Goal: Transaction & Acquisition: Register for event/course

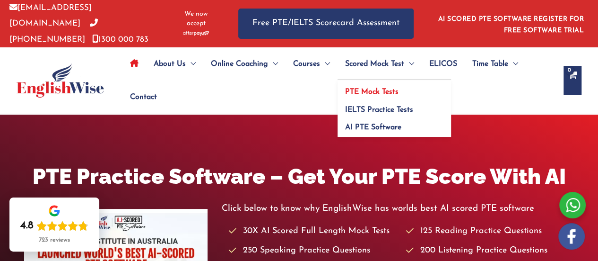
click at [386, 90] on span "PTE Mock Tests" at bounding box center [371, 92] width 53 height 8
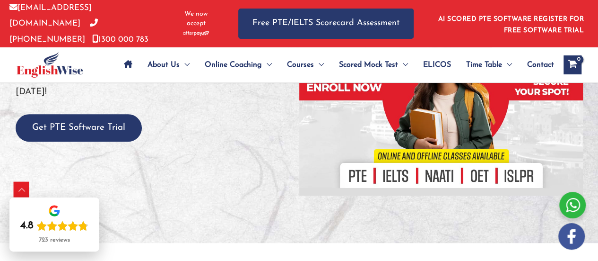
scroll to position [178, 0]
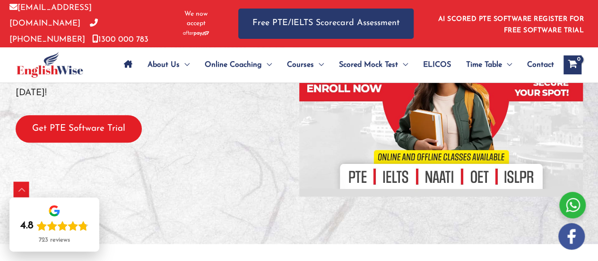
click at [100, 118] on button "Get PTE Software Trial" at bounding box center [79, 129] width 126 height 28
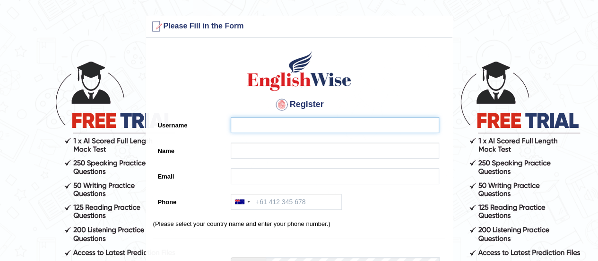
click at [271, 129] on input "Username" at bounding box center [335, 125] width 209 height 16
type input "muhammadzeshan15"
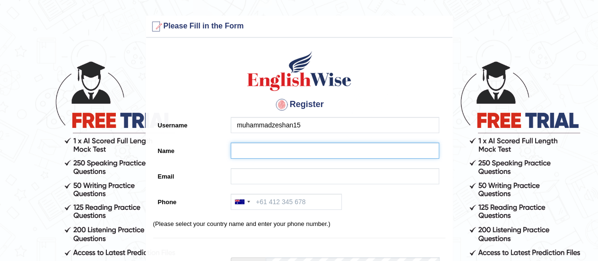
type input "m"
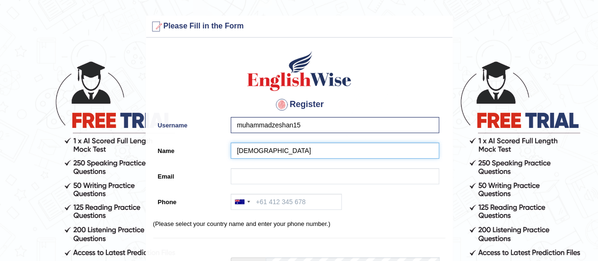
type input "Muhammad"
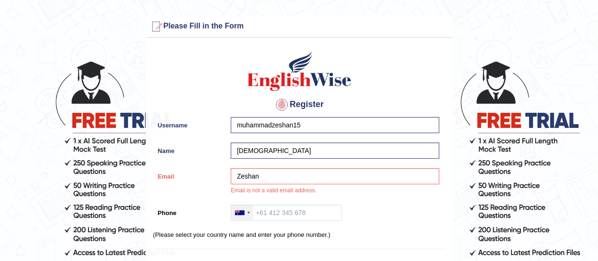
click at [242, 210] on div at bounding box center [239, 212] width 9 height 5
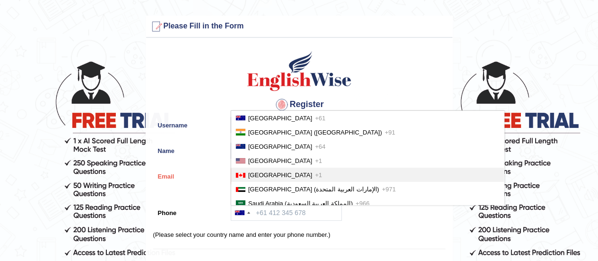
click at [217, 169] on label "Email" at bounding box center [189, 174] width 73 height 13
click at [231, 169] on input "Zeshan" at bounding box center [335, 176] width 209 height 16
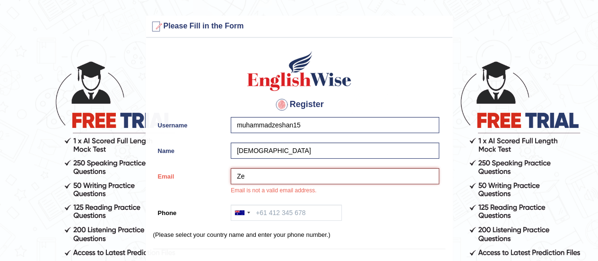
type input "Z"
type input "malikzeshan15@gmail.com"
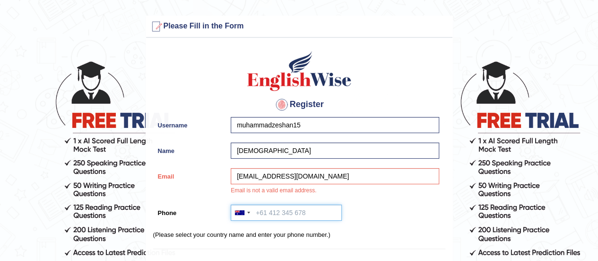
type input "+923008414391"
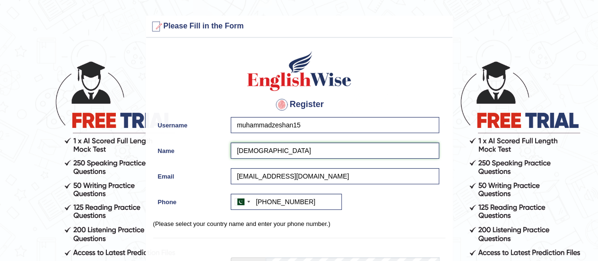
click at [282, 152] on input "Muhammad" at bounding box center [335, 150] width 209 height 16
type input "muhammad zeshan"
click at [308, 201] on input "+923008414391" at bounding box center [286, 201] width 111 height 16
type input "+"
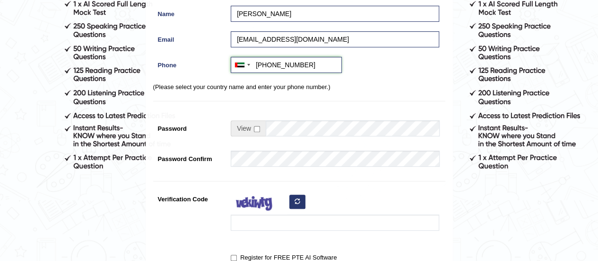
scroll to position [137, 0]
type input "+971545102206"
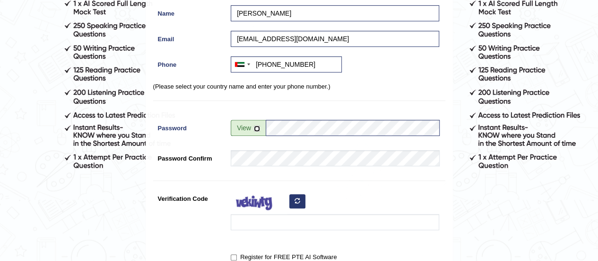
click at [256, 126] on input "checkbox" at bounding box center [257, 128] width 6 height 6
checkbox input "true"
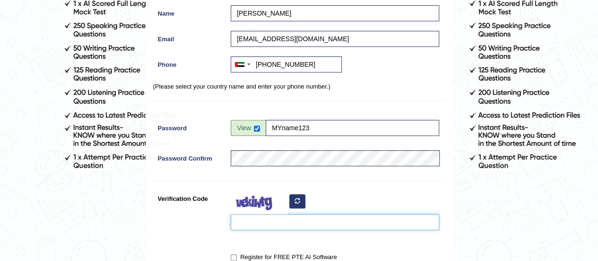
click at [274, 221] on input "Verification Code" at bounding box center [335, 222] width 209 height 16
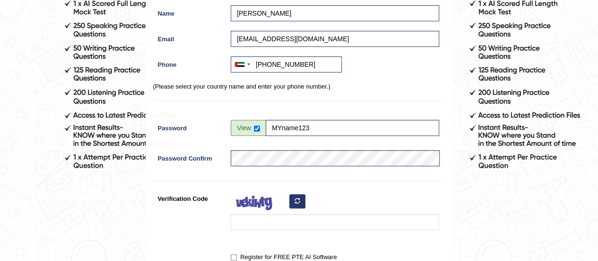
click at [297, 199] on icon "button" at bounding box center [298, 201] width 6 height 6
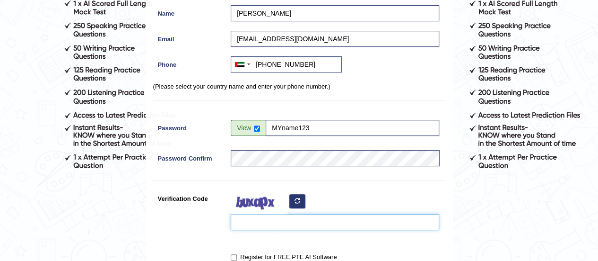
click at [269, 220] on input "Verification Code" at bounding box center [335, 222] width 209 height 16
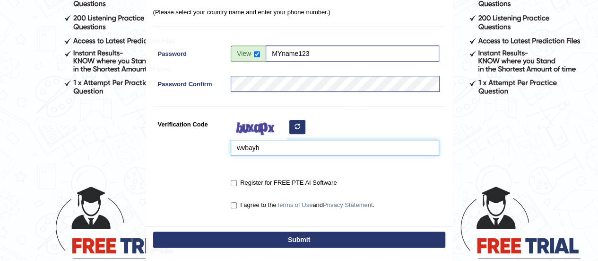
scroll to position [214, 0]
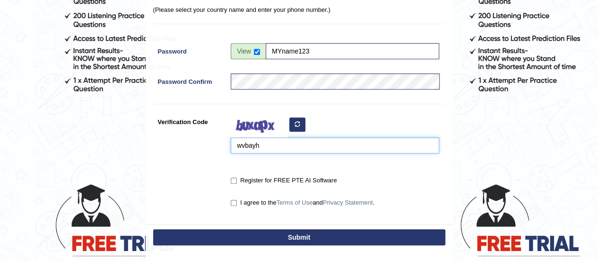
type input "wvbayh"
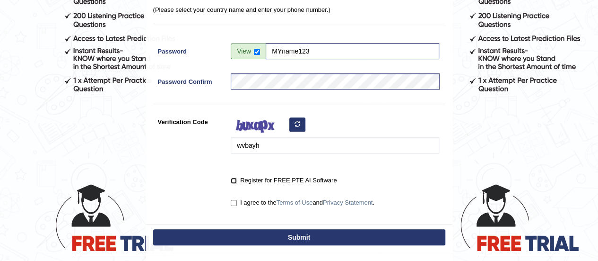
click at [235, 181] on input "Register for FREE PTE AI Software" at bounding box center [234, 180] width 6 height 6
checkbox input "true"
click at [234, 203] on input "I agree to the Terms of Use and Privacy Statement ." at bounding box center [234, 203] width 6 height 6
checkbox input "true"
click at [256, 237] on button "Submit" at bounding box center [299, 237] width 292 height 16
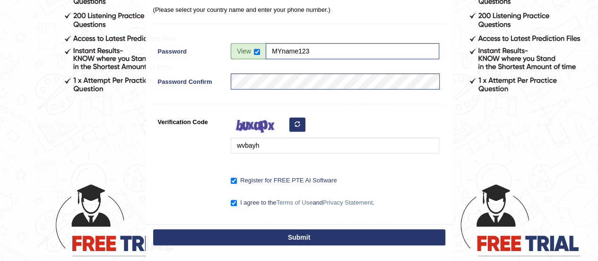
scroll to position [292, 0]
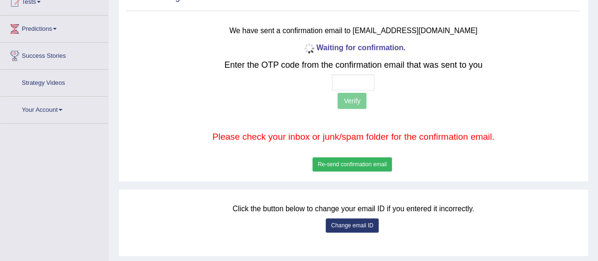
scroll to position [17, 0]
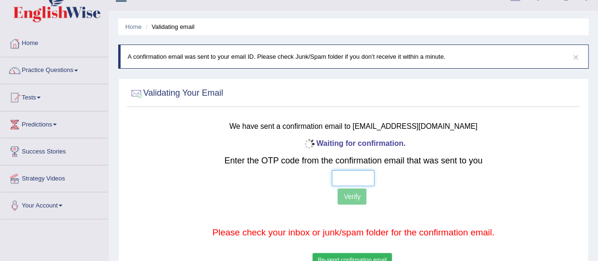
click at [349, 181] on input "text" at bounding box center [353, 178] width 43 height 16
type input "2 1 1 3"
click at [358, 199] on button "Verify" at bounding box center [352, 196] width 29 height 16
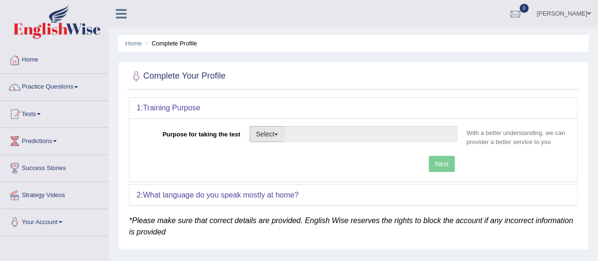
click at [278, 133] on span "button" at bounding box center [276, 134] width 4 height 2
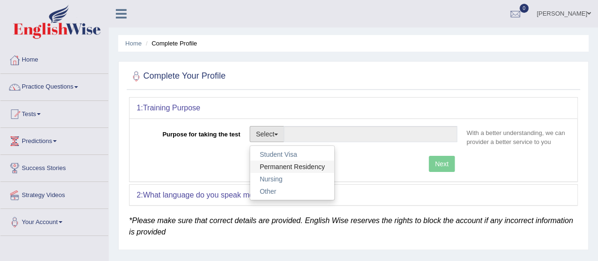
click at [303, 165] on link "Permanent Residency" at bounding box center [292, 166] width 84 height 12
type input "Permanent Residency"
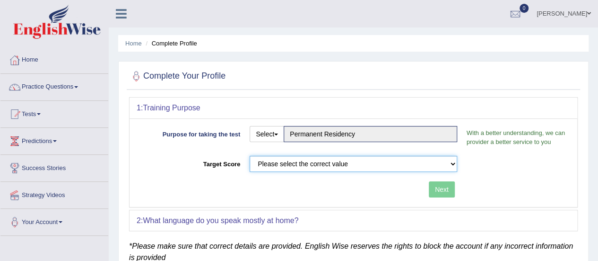
click at [316, 164] on select "Please select the correct value 50 (6 bands) 58 (6.5 bands) 65 (7 bands) 79 (8 …" at bounding box center [354, 164] width 208 height 16
select select "79"
click at [250, 156] on select "Please select the correct value 50 (6 bands) 58 (6.5 bands) 65 (7 bands) 79 (8 …" at bounding box center [354, 164] width 208 height 16
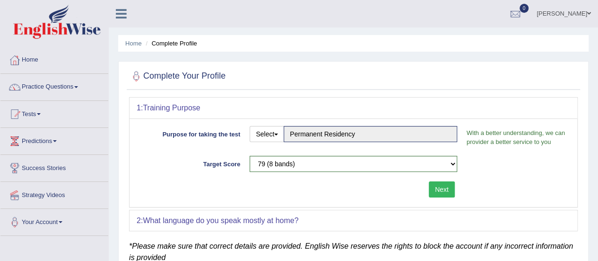
click at [443, 185] on button "Next" at bounding box center [442, 189] width 26 height 16
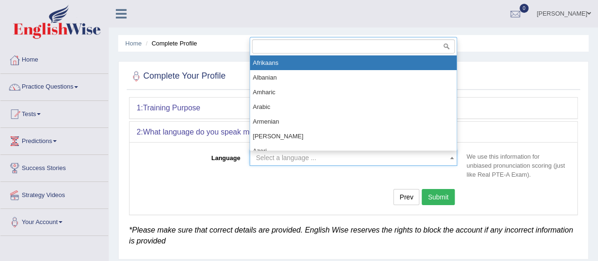
click at [343, 158] on span "Select a language ..." at bounding box center [351, 157] width 190 height 9
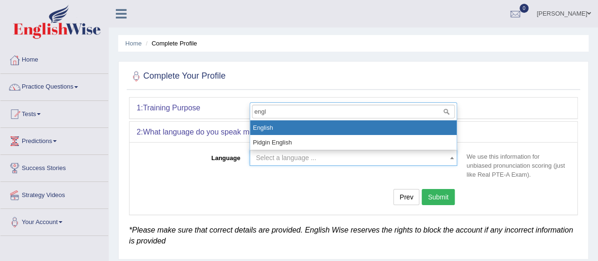
type input "engl"
select select "English"
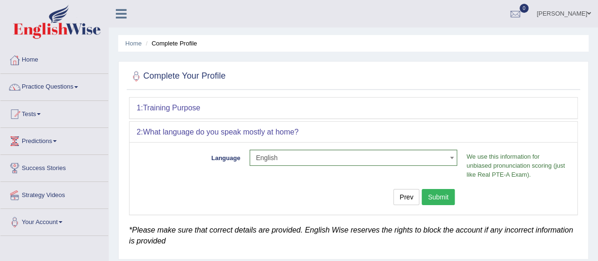
click at [435, 196] on button "Submit" at bounding box center [438, 197] width 33 height 16
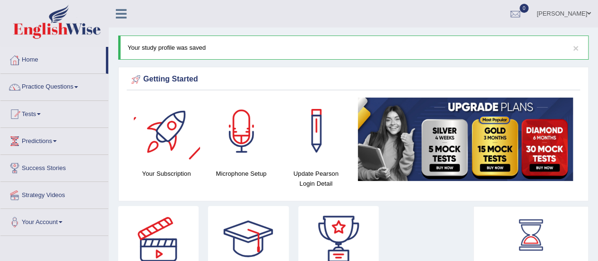
click at [235, 124] on div at bounding box center [242, 130] width 66 height 66
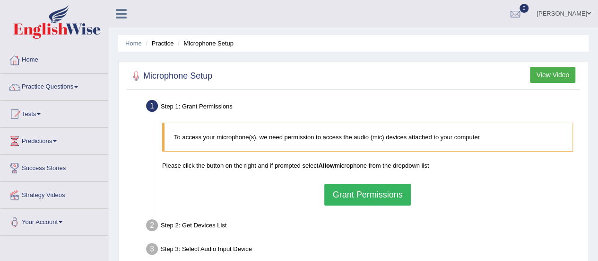
click at [389, 194] on button "Grant Permissions" at bounding box center [367, 194] width 86 height 22
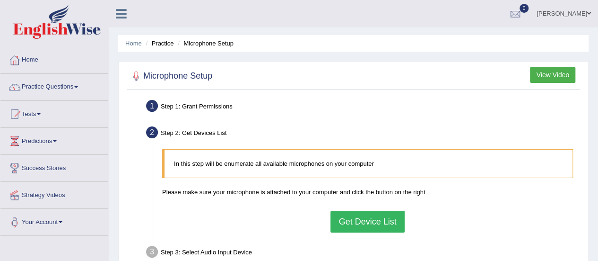
click at [358, 220] on button "Get Device List" at bounding box center [368, 221] width 74 height 22
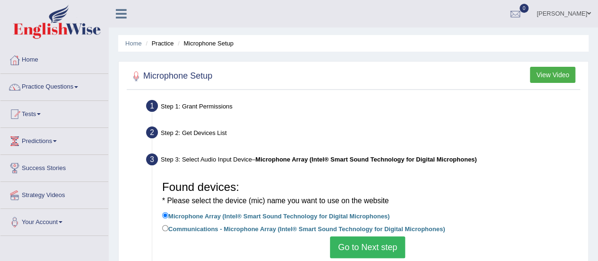
click at [358, 247] on button "Go to Next step" at bounding box center [367, 247] width 75 height 22
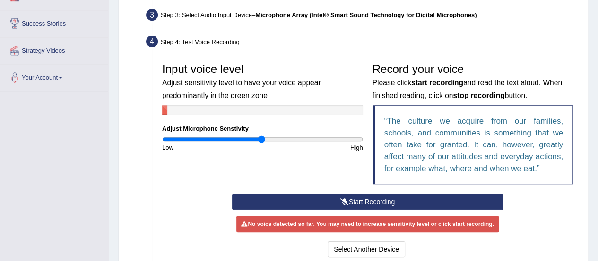
scroll to position [145, 0]
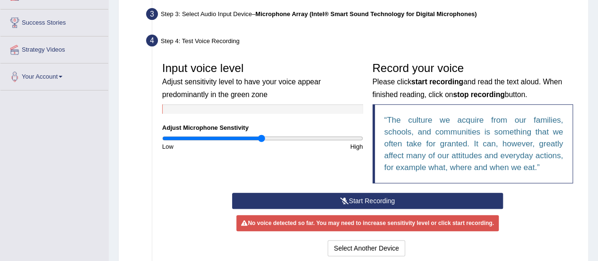
click at [344, 199] on icon at bounding box center [344, 200] width 9 height 7
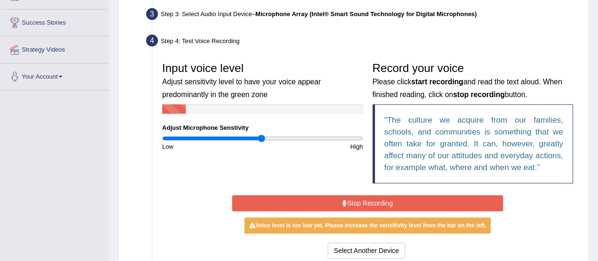
click at [344, 200] on icon at bounding box center [344, 203] width 5 height 7
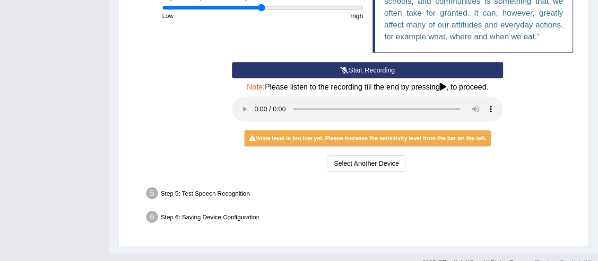
scroll to position [290, 0]
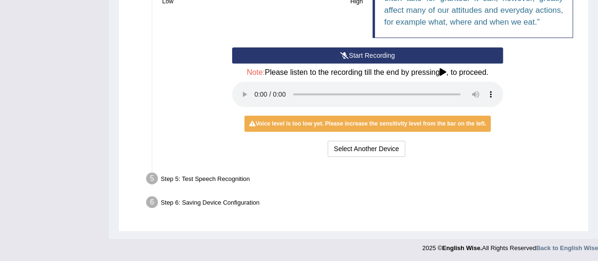
click at [237, 178] on div "Step 5: Test Speech Recognition" at bounding box center [363, 179] width 442 height 21
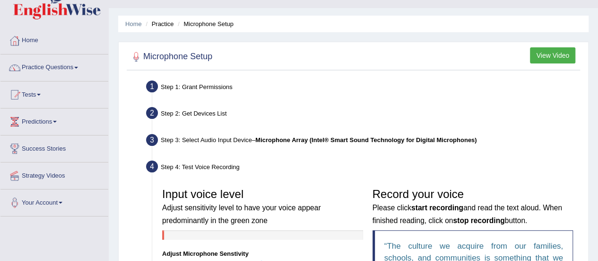
scroll to position [0, 0]
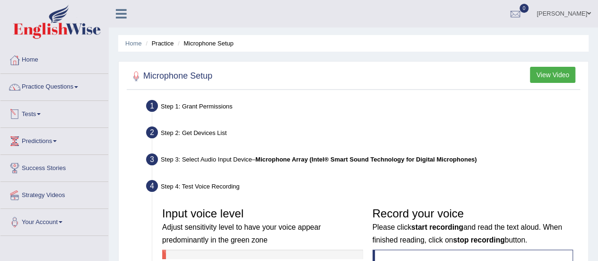
click at [35, 109] on link "Tests" at bounding box center [54, 113] width 108 height 24
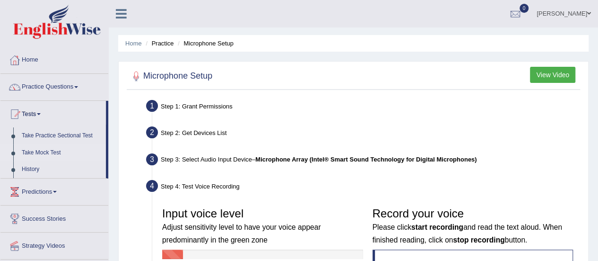
click at [53, 151] on link "Take Mock Test" at bounding box center [61, 152] width 88 height 17
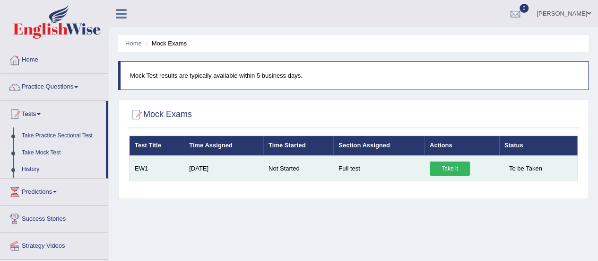
click at [456, 168] on link "Take it" at bounding box center [450, 168] width 40 height 14
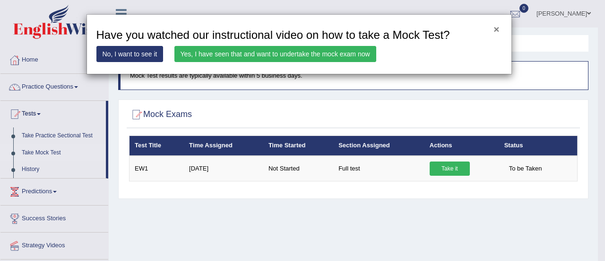
click at [496, 25] on button "×" at bounding box center [497, 29] width 6 height 10
